Goal: Information Seeking & Learning: Learn about a topic

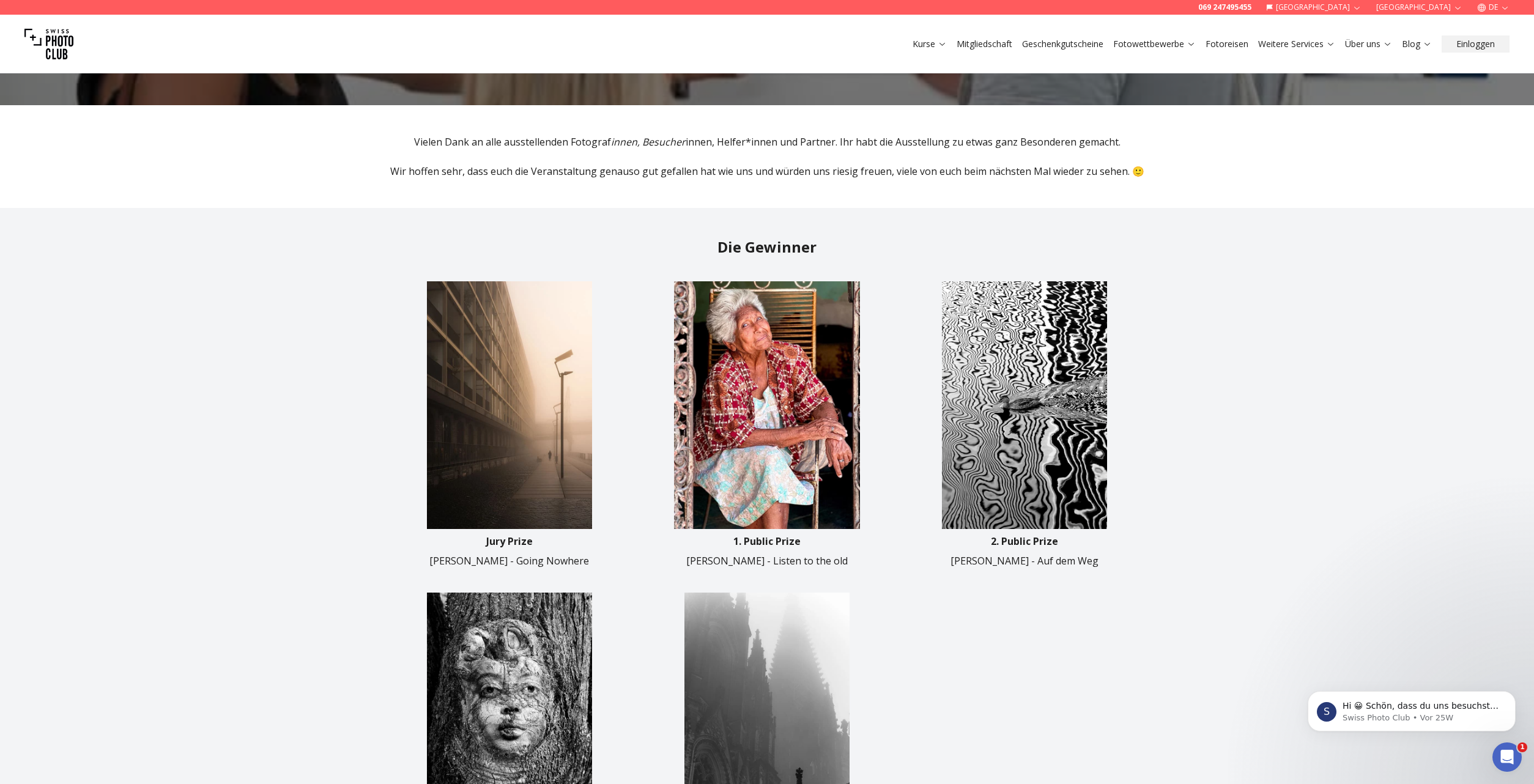
scroll to position [348, 0]
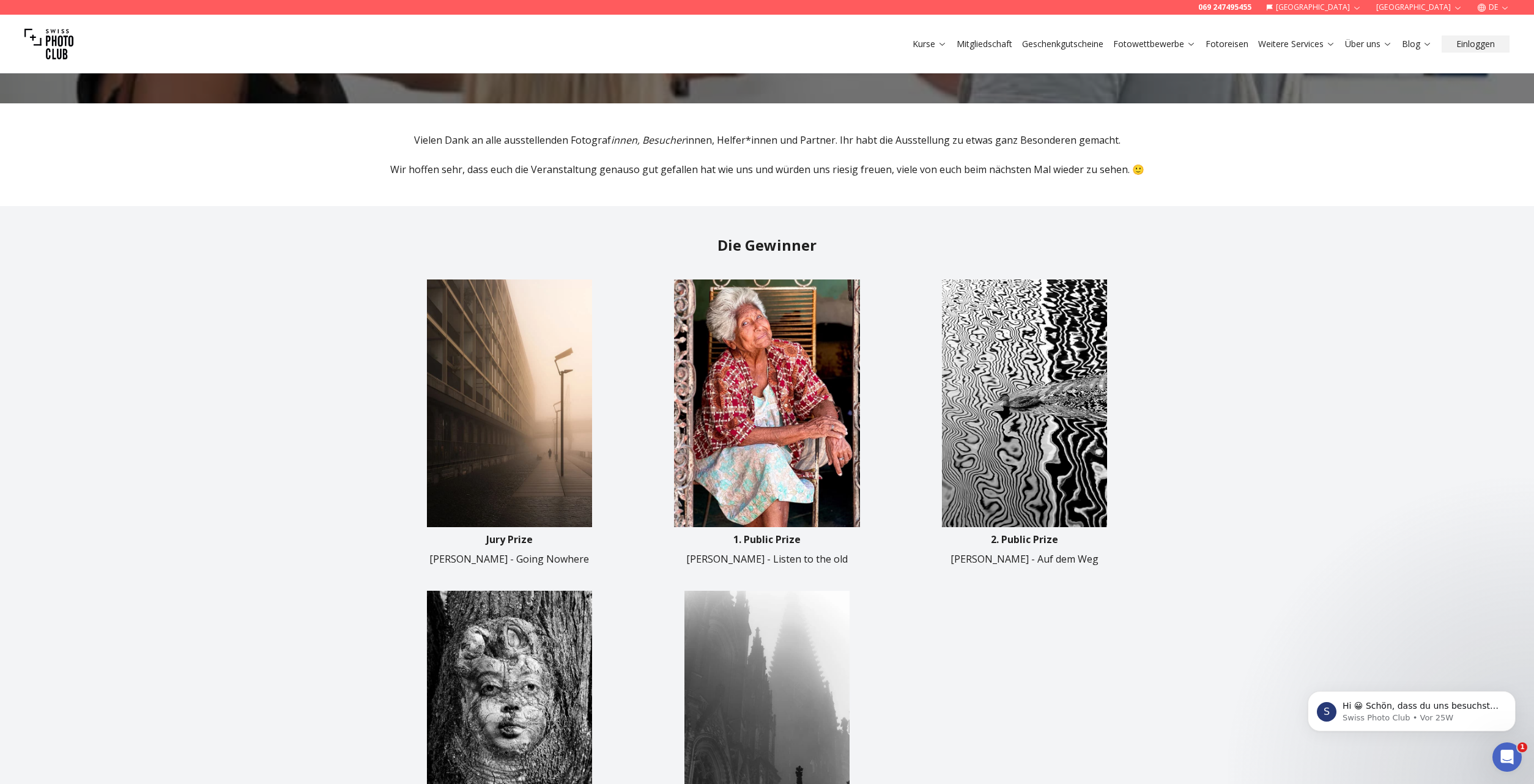
click at [572, 360] on img at bounding box center [509, 404] width 247 height 247
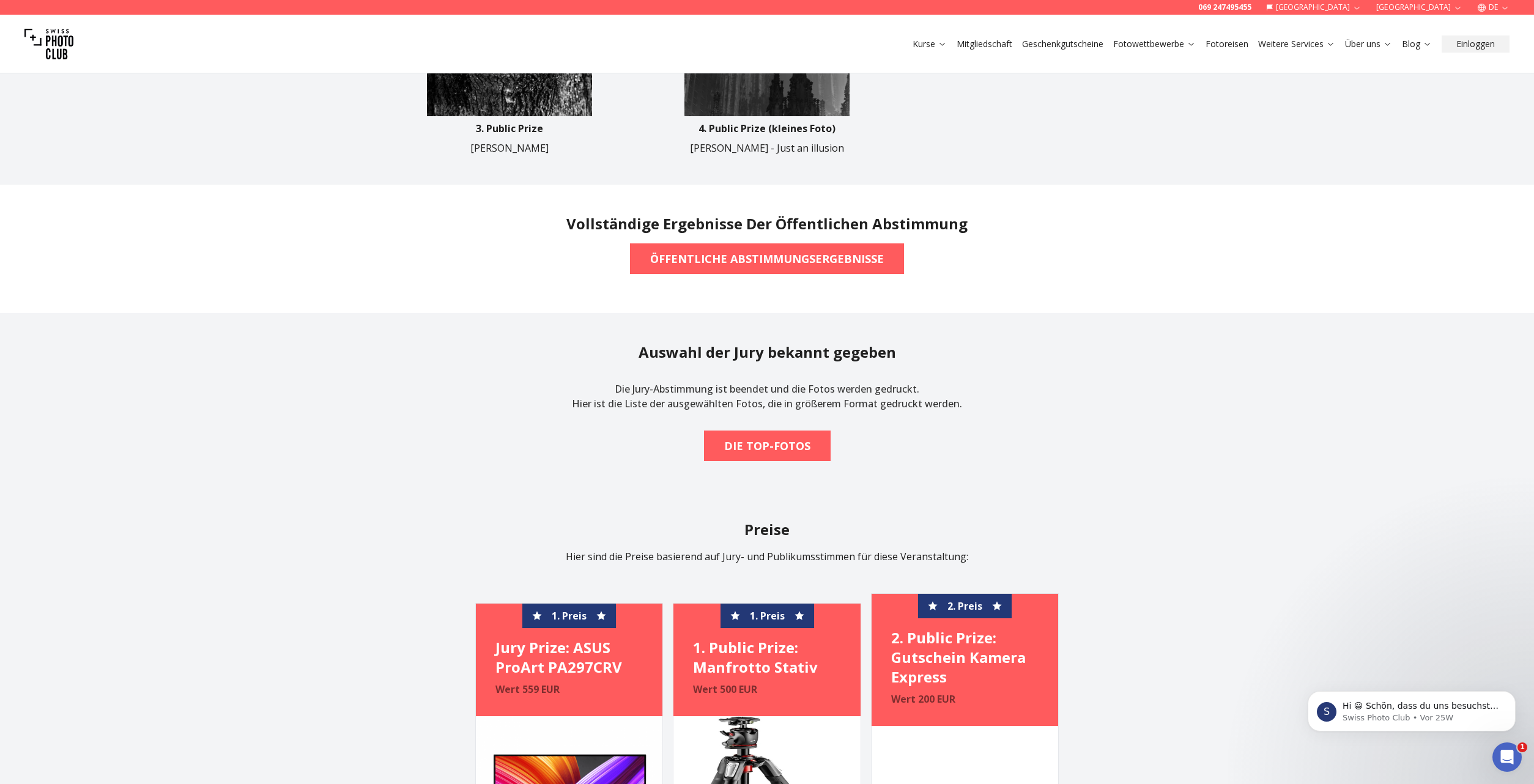
scroll to position [1018, 0]
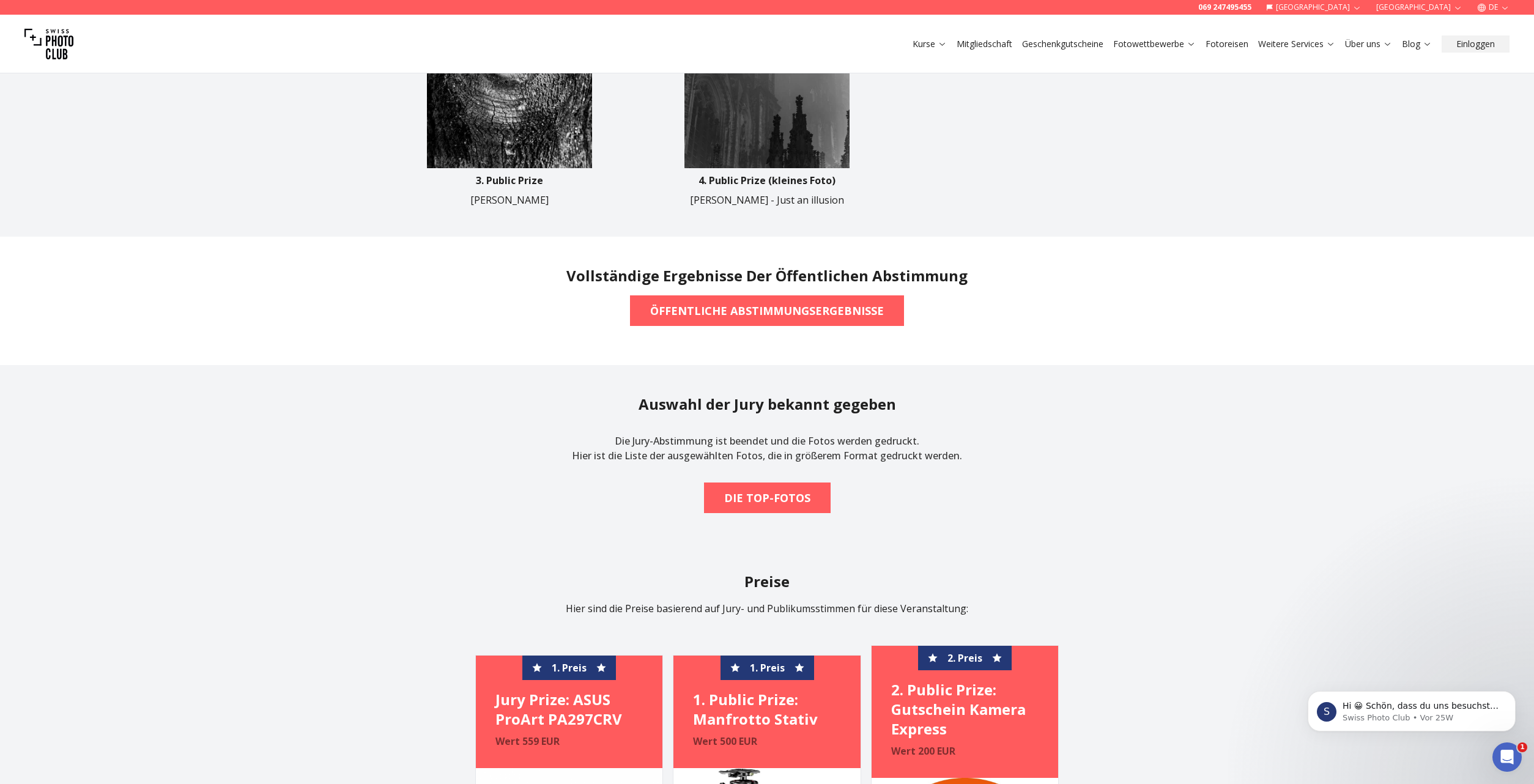
click at [780, 406] on h2 "Auswahl der Jury bekannt gegeben" at bounding box center [768, 404] width 258 height 20
click at [788, 433] on p "Die Jury-Abstimmung ist beendet und die Fotos werden gedruckt. Hier ist die Lis…" at bounding box center [767, 448] width 390 height 49
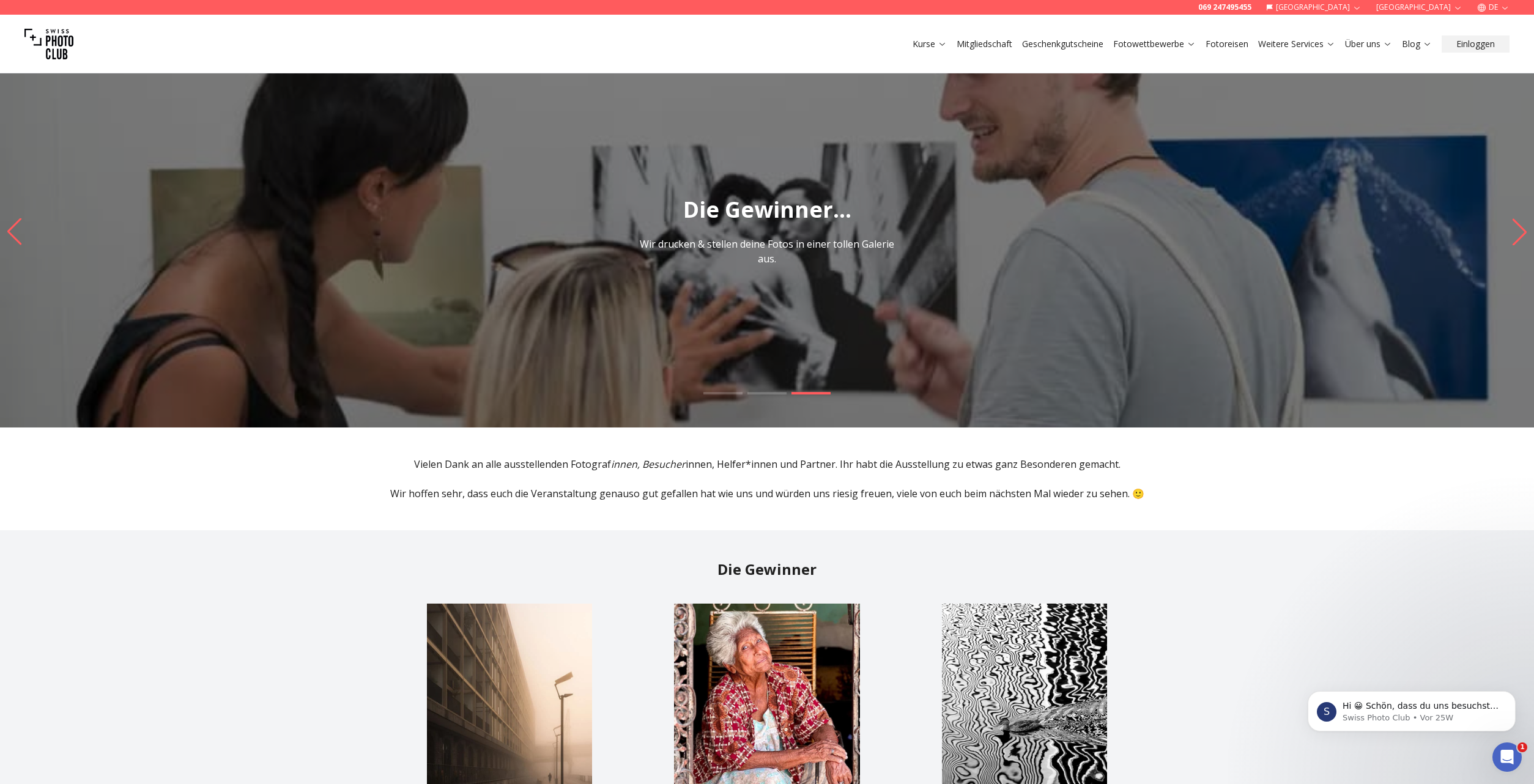
scroll to position [0, 0]
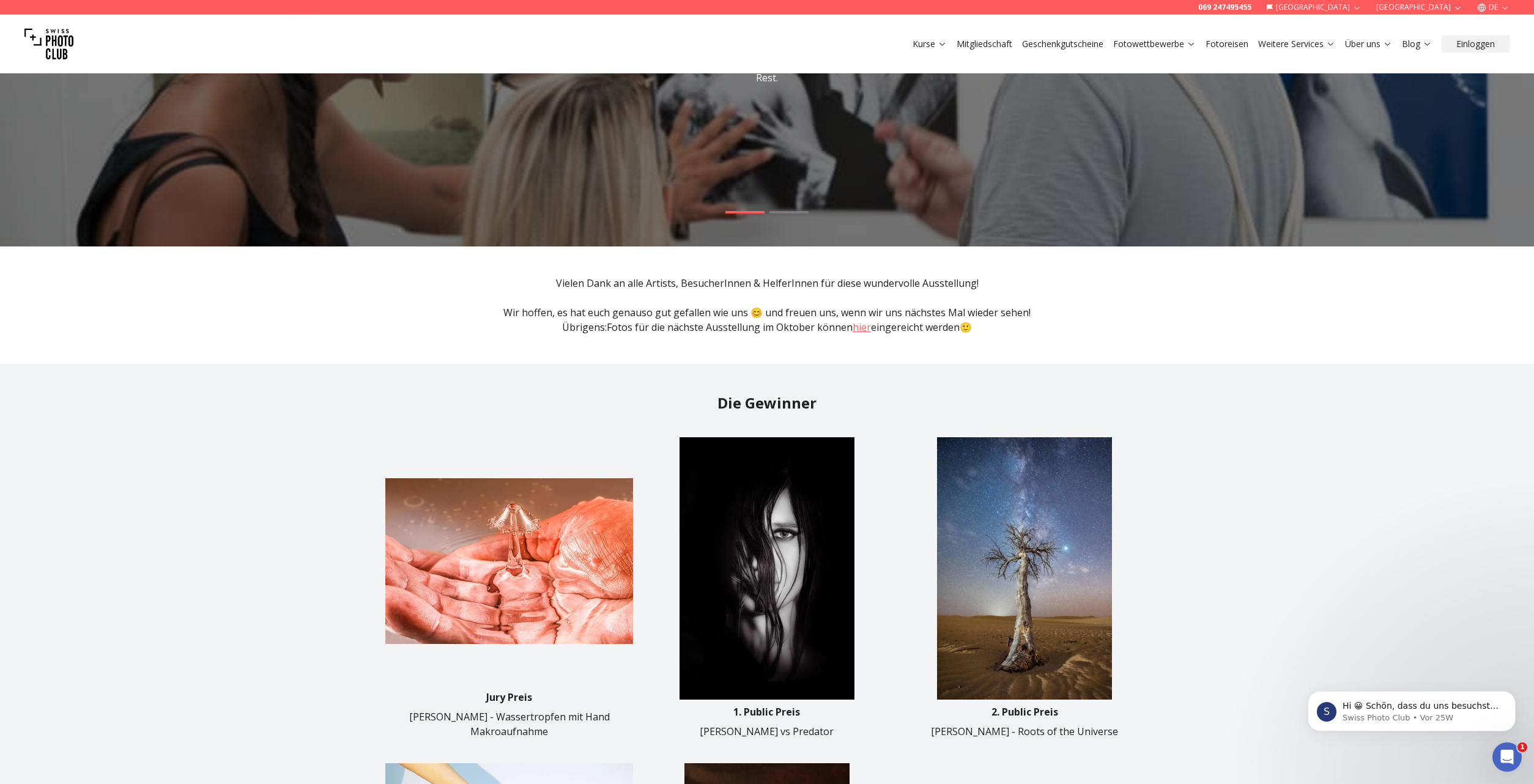
scroll to position [330, 0]
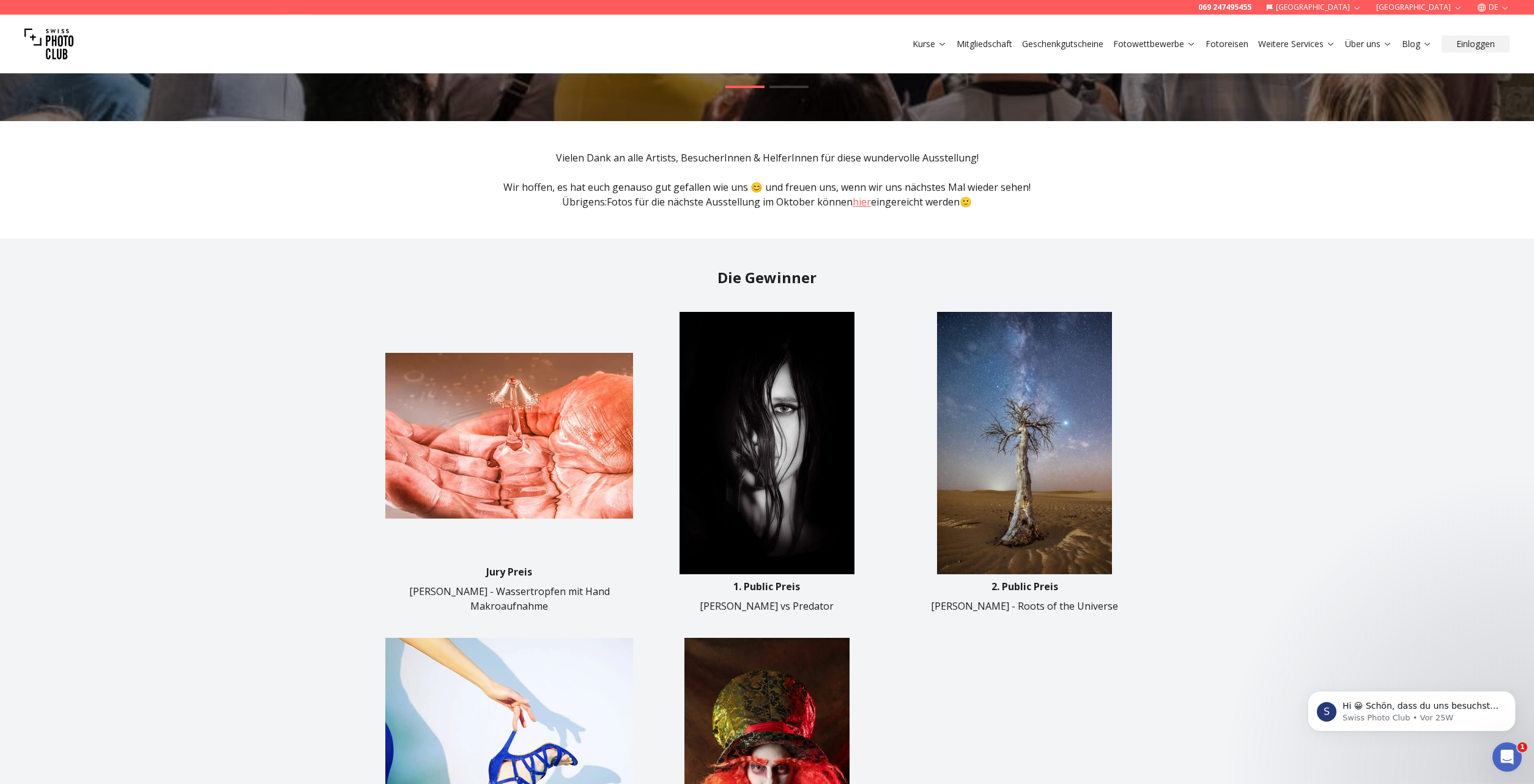
click at [807, 460] on img at bounding box center [767, 443] width 247 height 263
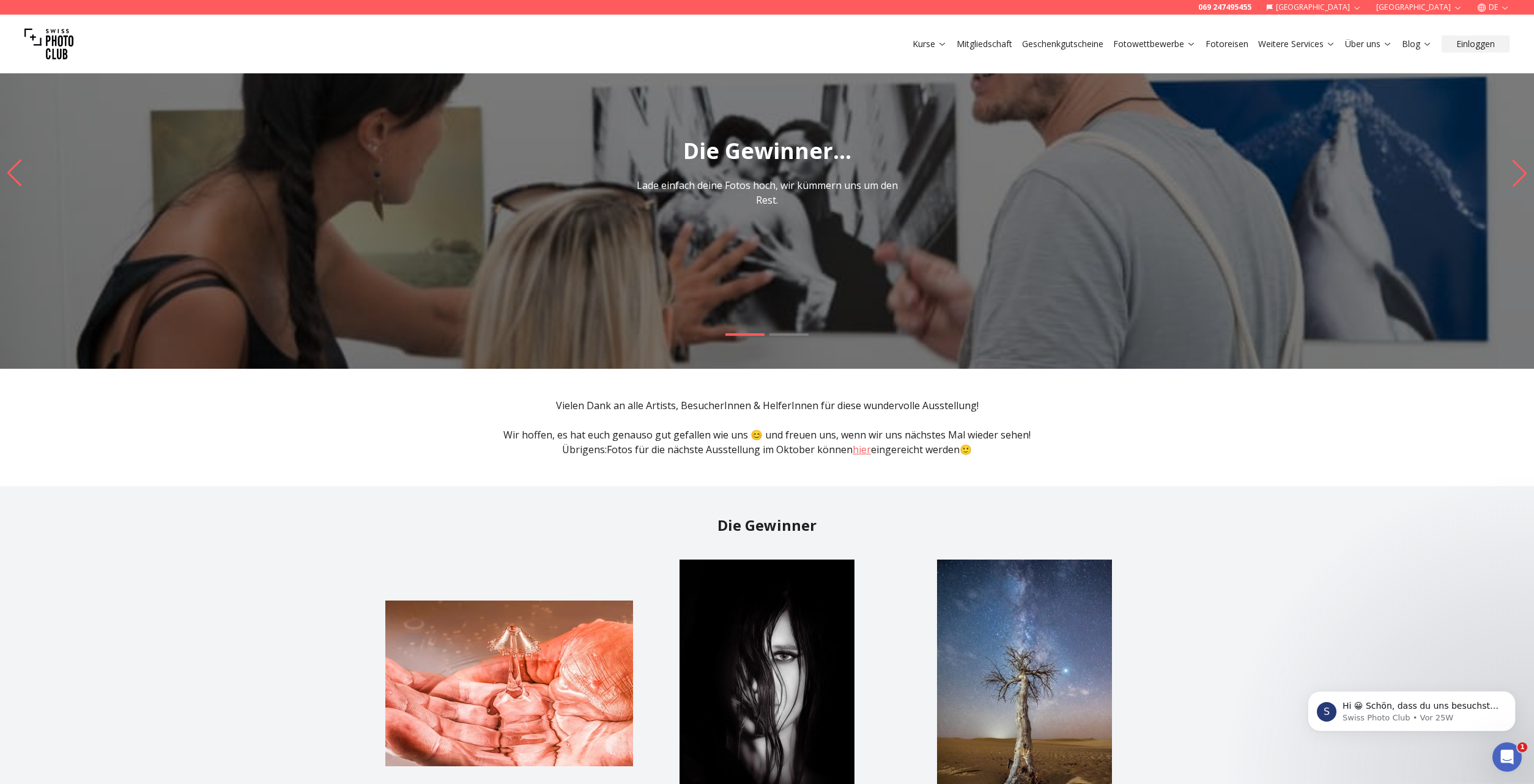
scroll to position [0, 0]
